Goal: Find contact information: Find contact information

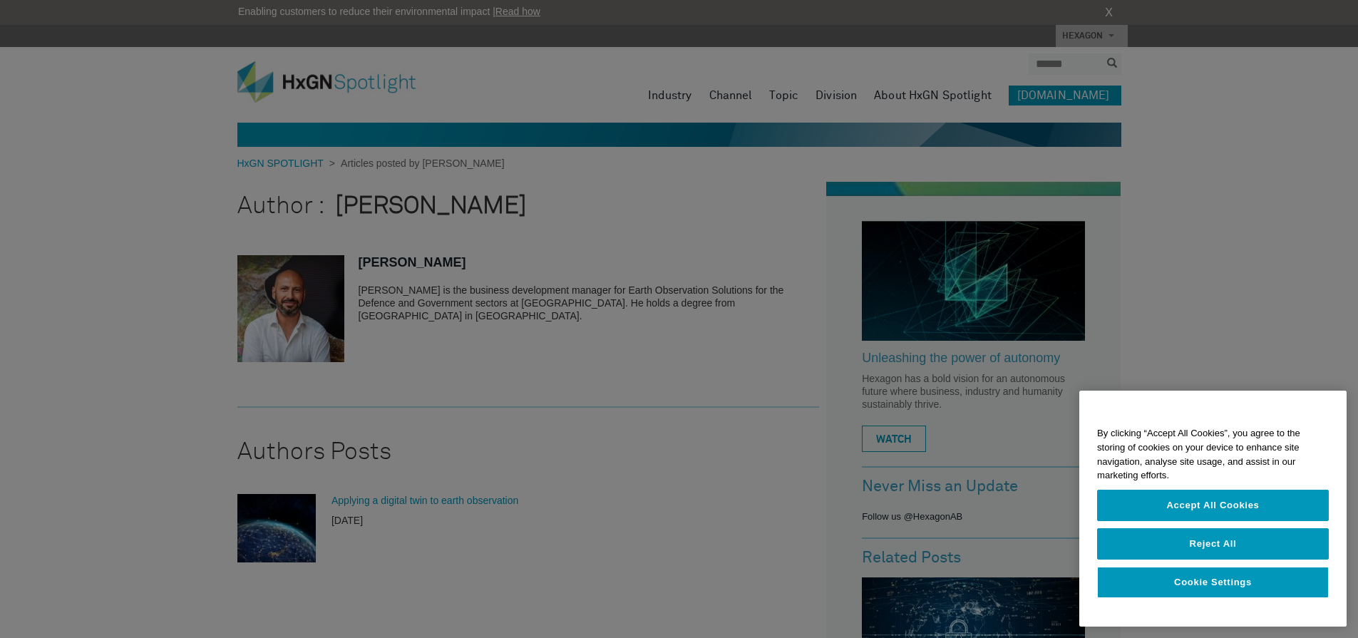
click at [632, 345] on div at bounding box center [679, 319] width 1358 height 638
click at [567, 294] on div at bounding box center [679, 319] width 1358 height 638
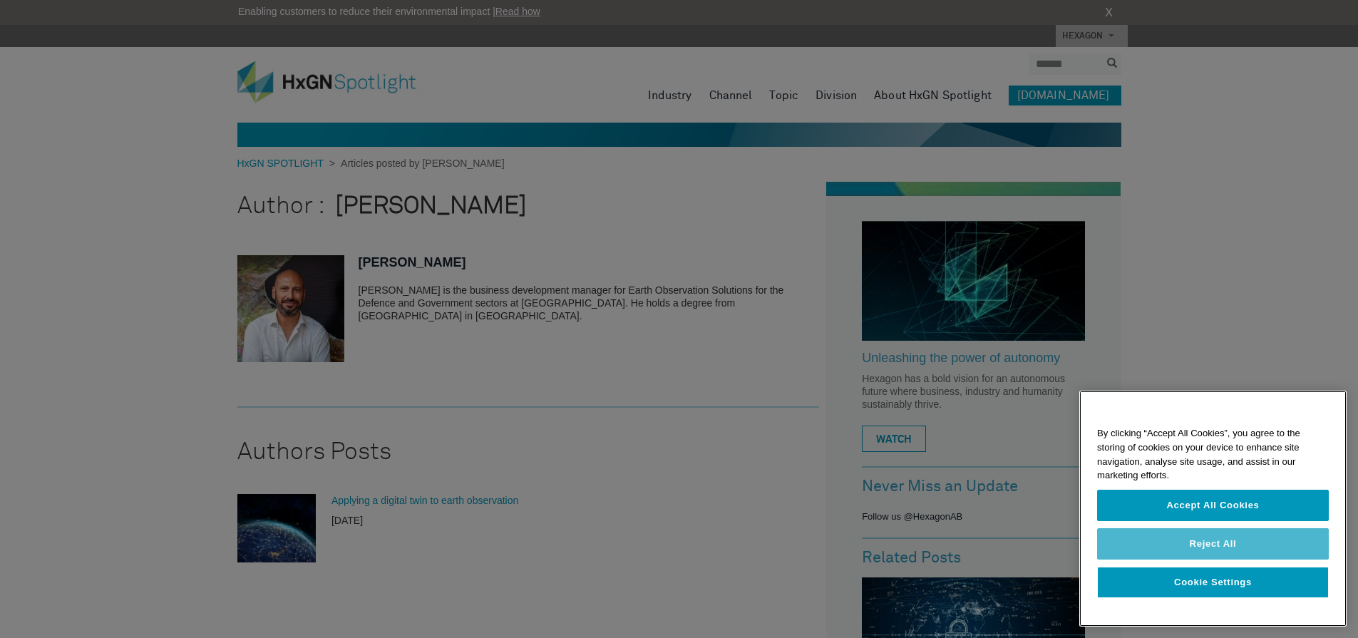
click at [1230, 554] on button "Reject All" at bounding box center [1213, 543] width 232 height 31
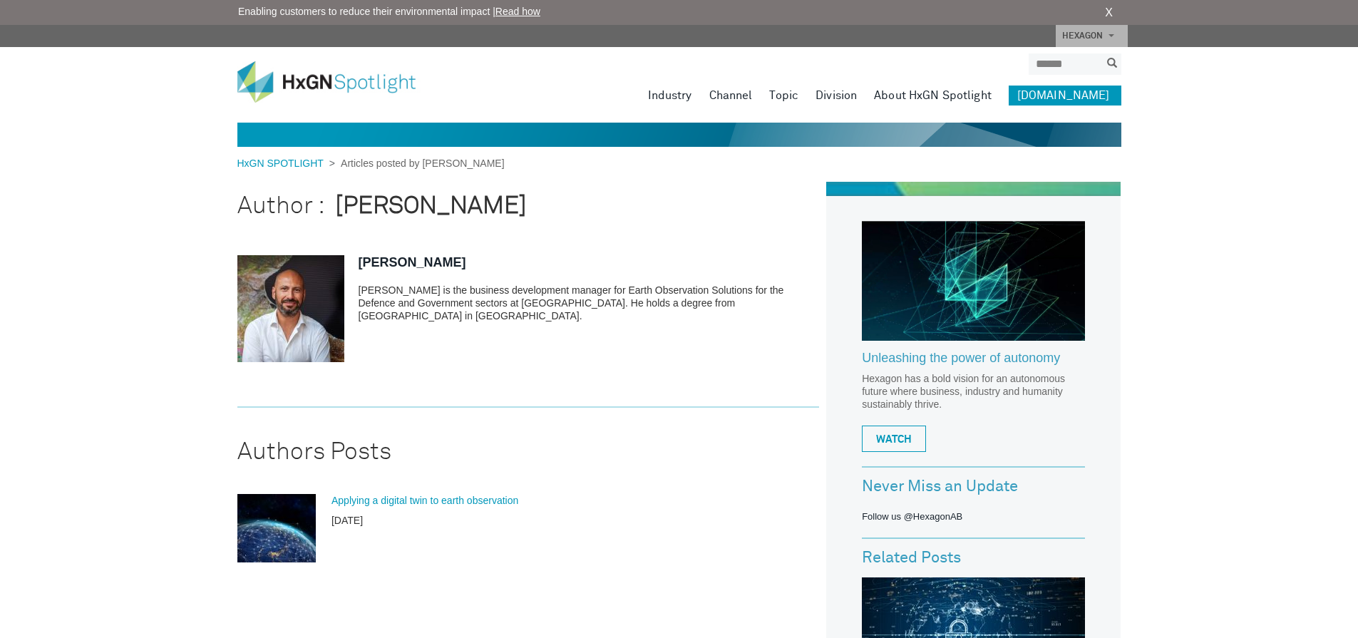
click at [359, 287] on p "[PERSON_NAME] is the business development manager for Earth Observation Solutio…" at bounding box center [589, 303] width 461 height 38
click at [385, 265] on link "[PERSON_NAME]" at bounding box center [413, 262] width 108 height 14
drag, startPoint x: 359, startPoint y: 288, endPoint x: 459, endPoint y: 329, distance: 108.0
click at [459, 329] on section "Massimiliano Arcieri Massimiliano Arcieri is the business development manager f…" at bounding box center [528, 321] width 582 height 174
copy p "[PERSON_NAME] is the business development manager for Earth Observation Solutio…"
